Goal: Navigation & Orientation: Find specific page/section

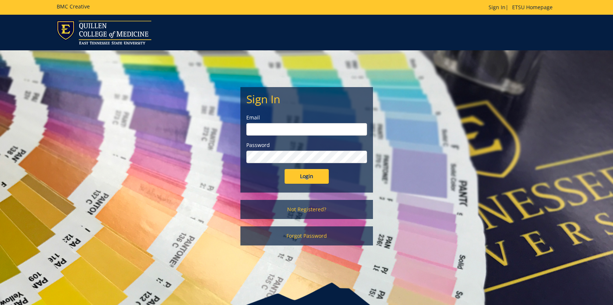
click at [277, 128] on input "email" at bounding box center [306, 129] width 121 height 13
type input "[PERSON_NAME][EMAIL_ADDRESS][DOMAIN_NAME]"
click at [297, 171] on input "Login" at bounding box center [306, 176] width 44 height 15
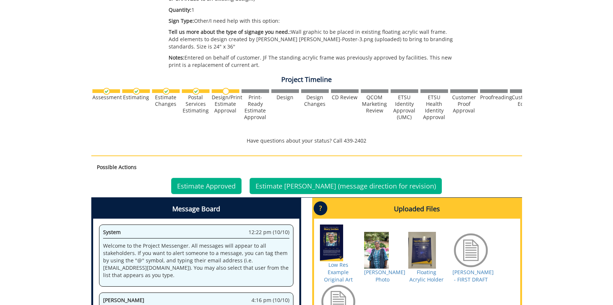
scroll to position [221, 0]
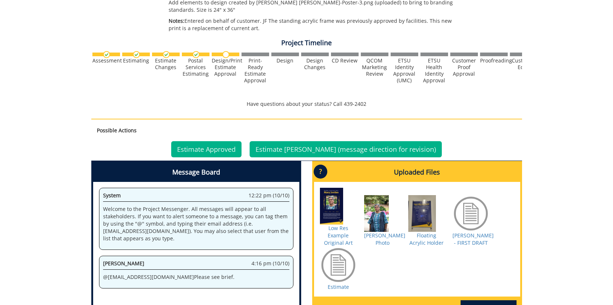
click at [420, 219] on div at bounding box center [426, 213] width 37 height 37
click at [475, 232] on link "Mary Jordan Poster - FIRST DRAFT" at bounding box center [472, 239] width 41 height 14
click at [335, 287] on link "Estimate" at bounding box center [337, 287] width 21 height 7
click at [321, 209] on div at bounding box center [338, 206] width 37 height 37
click at [330, 234] on link "Low Res Example Original Art" at bounding box center [338, 236] width 29 height 22
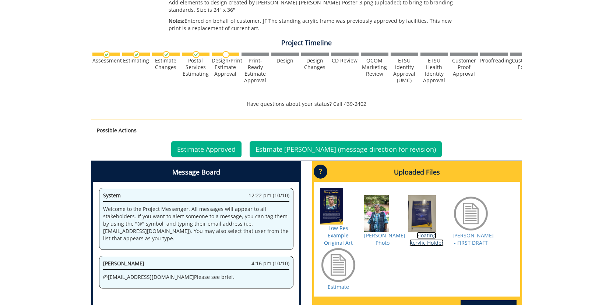
click at [421, 237] on link "Floating Acrylic Holder" at bounding box center [426, 239] width 34 height 14
